Goal: Navigation & Orientation: Understand site structure

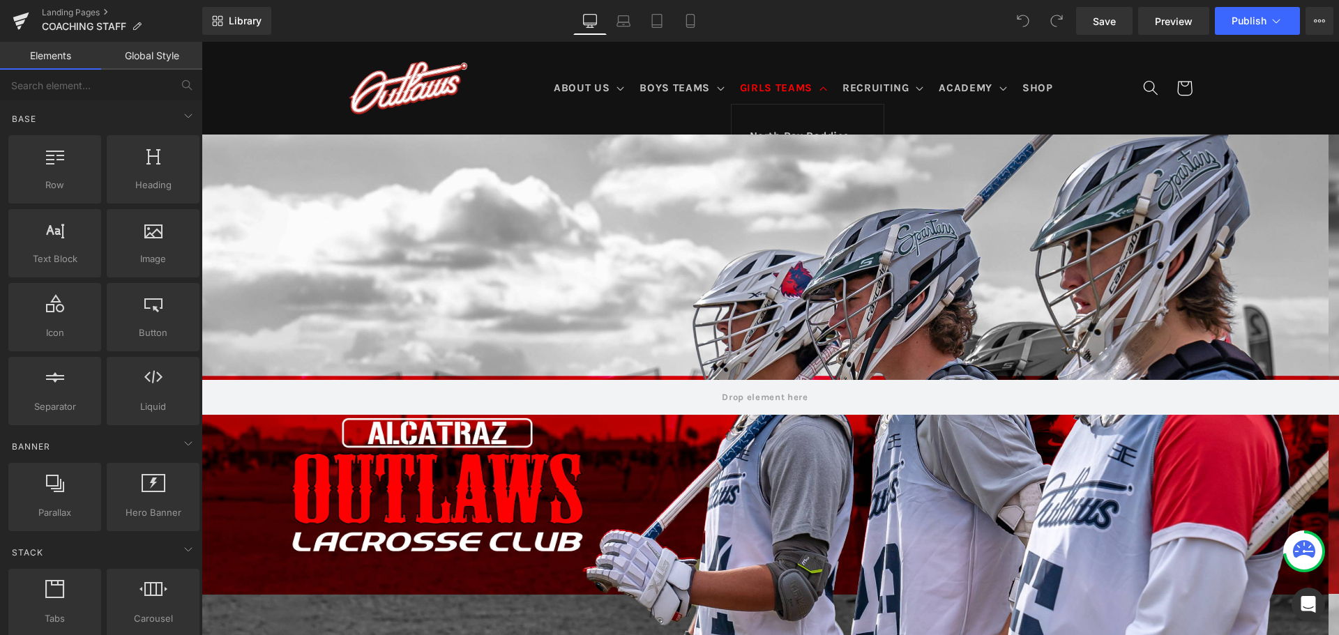
click at [758, 82] on span "GIRLS TEAMS" at bounding box center [776, 89] width 73 height 14
click at [627, 26] on icon at bounding box center [623, 24] width 13 height 4
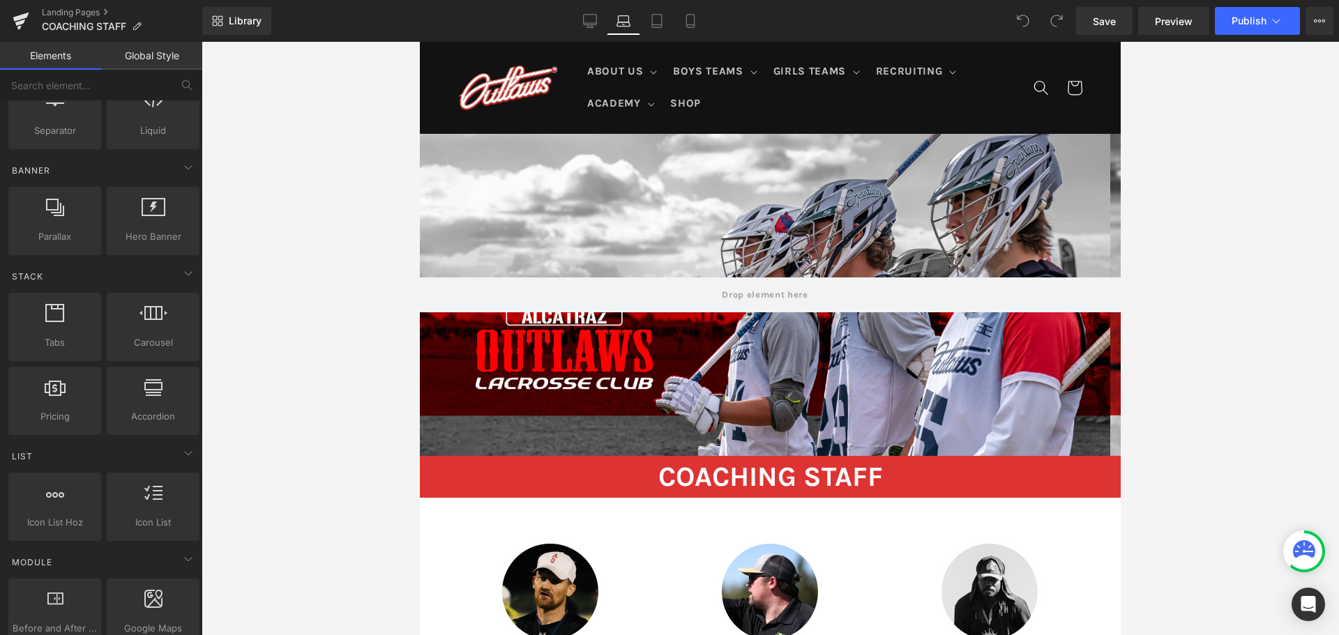
scroll to position [279, 0]
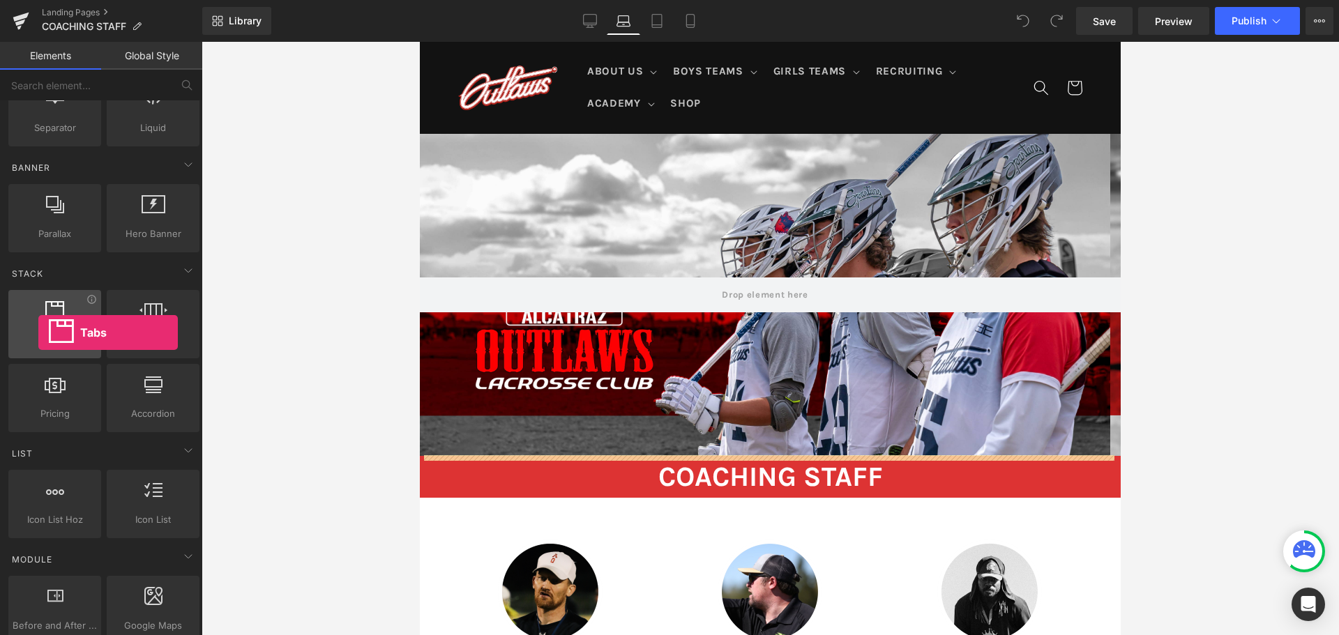
click at [38, 333] on span "Tabs" at bounding box center [55, 340] width 84 height 15
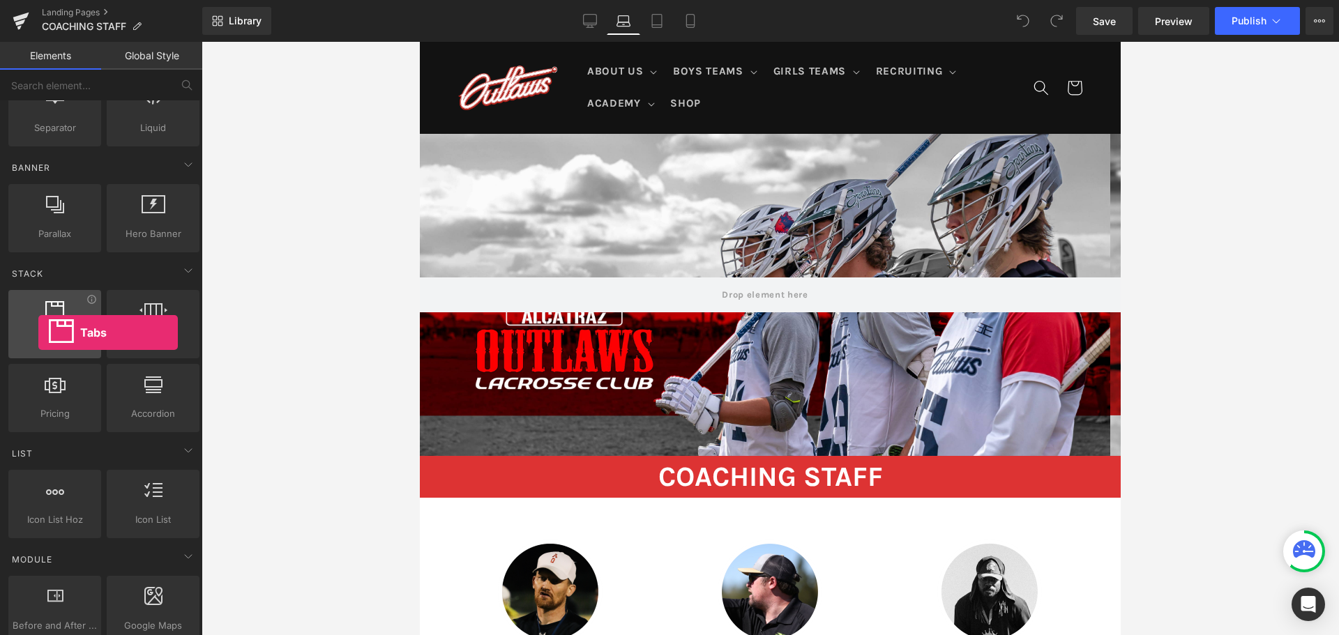
click at [40, 332] on div "Tabs tabs, vertical, horizontal, accordions" at bounding box center [54, 324] width 93 height 68
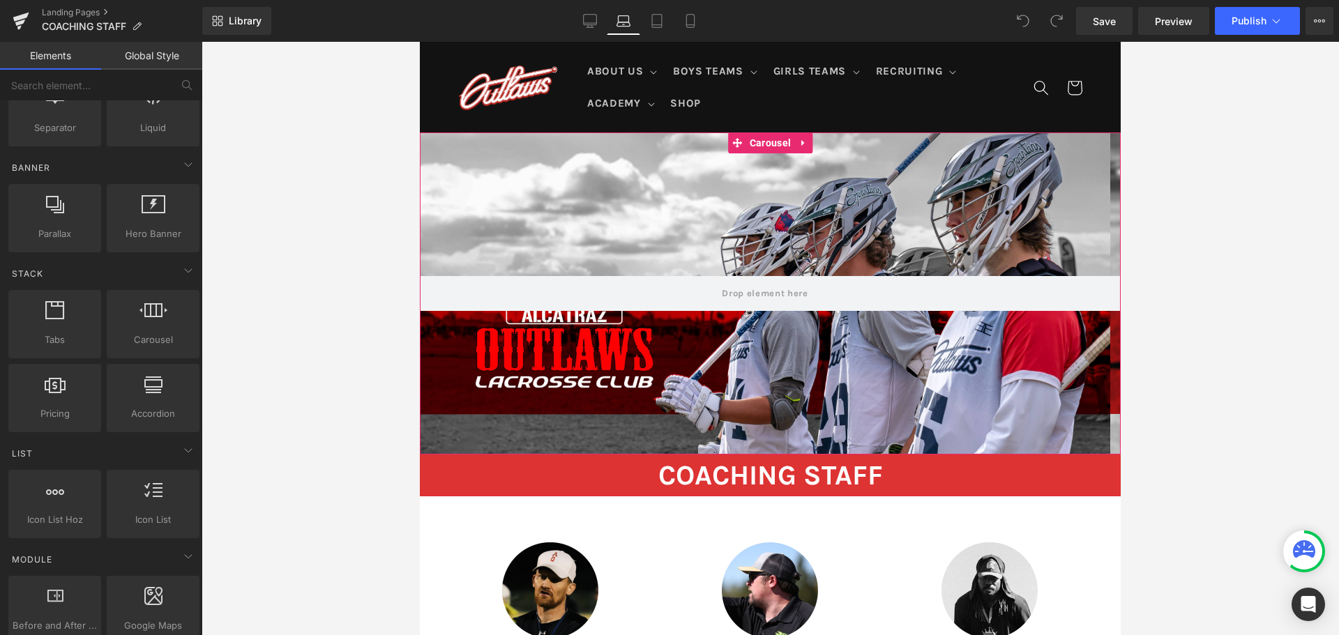
scroll to position [0, 0]
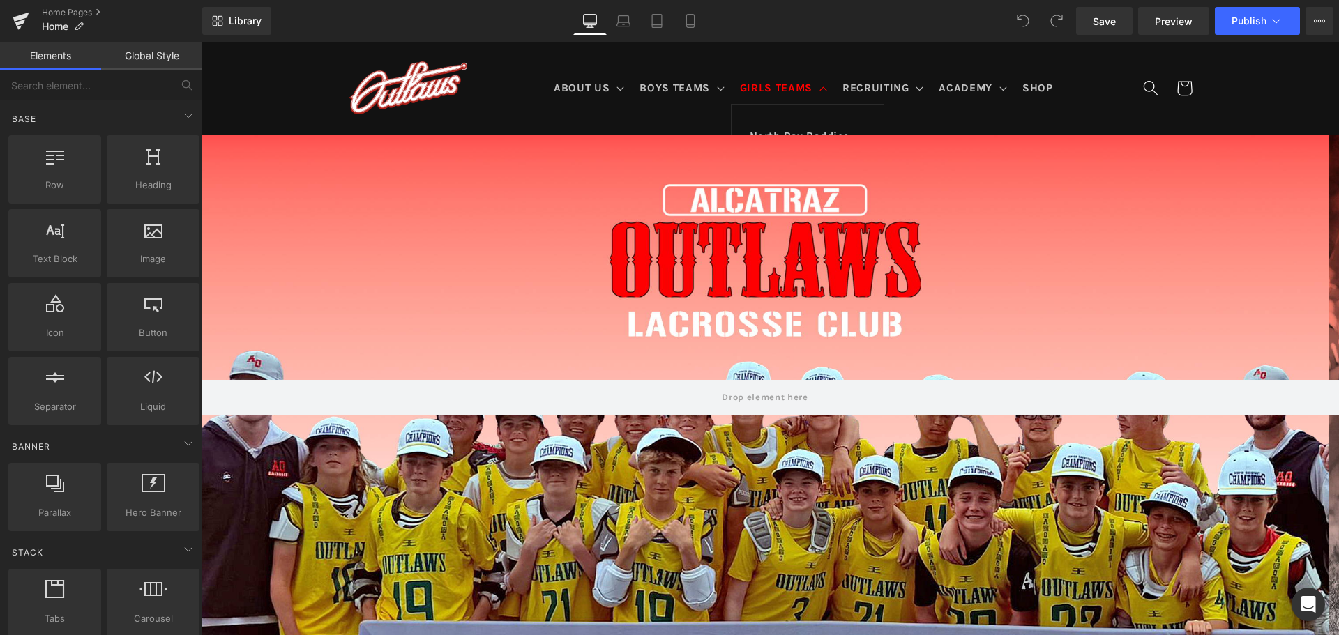
drag, startPoint x: 775, startPoint y: 96, endPoint x: 727, endPoint y: 98, distance: 48.2
drag, startPoint x: 727, startPoint y: 98, endPoint x: 376, endPoint y: 97, distance: 350.8
drag, startPoint x: 376, startPoint y: 97, endPoint x: 264, endPoint y: 87, distance: 112.0
click at [264, 87] on sticky-header "ABOUT US ABOUT US TRYOUT & NEW PLAYERS PRIVATE LESSONS COACHING STAFF CONTACT US" at bounding box center [771, 88] width 1138 height 93
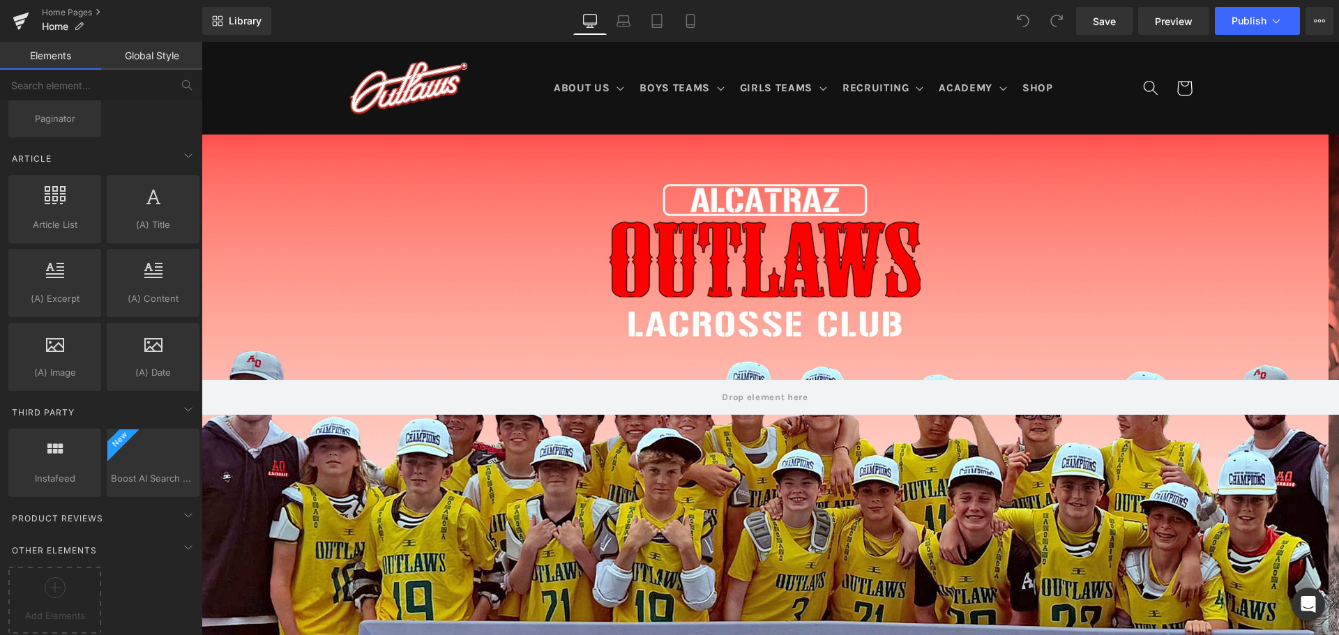
scroll to position [2542, 0]
click at [1321, 9] on button "View Live Page View with current Template Save Template to Library Schedule Pub…" at bounding box center [1320, 21] width 28 height 28
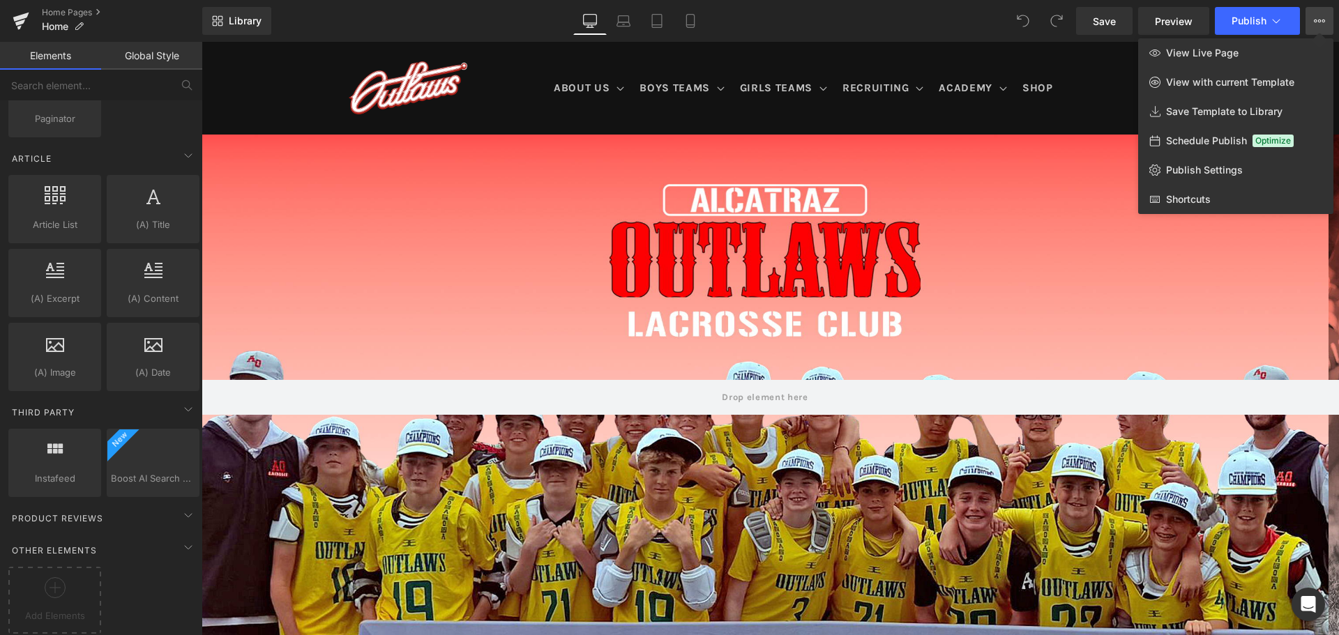
click at [1336, 303] on div at bounding box center [771, 339] width 1138 height 594
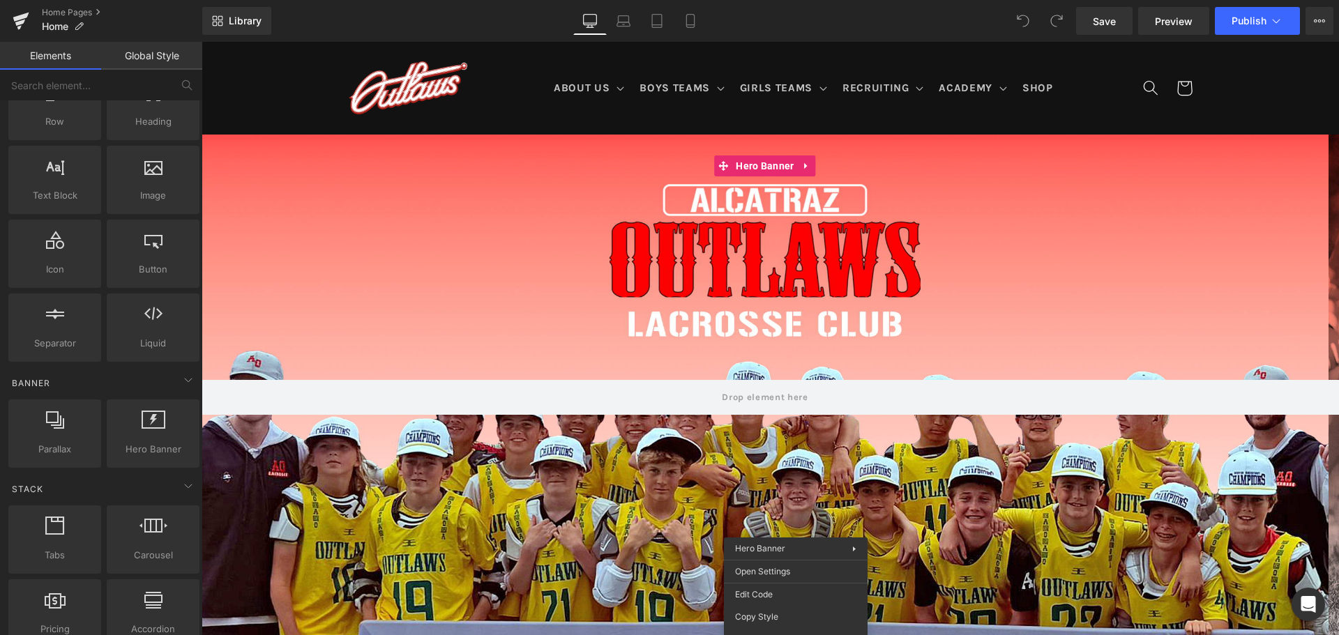
scroll to position [0, 0]
